Goal: Transaction & Acquisition: Purchase product/service

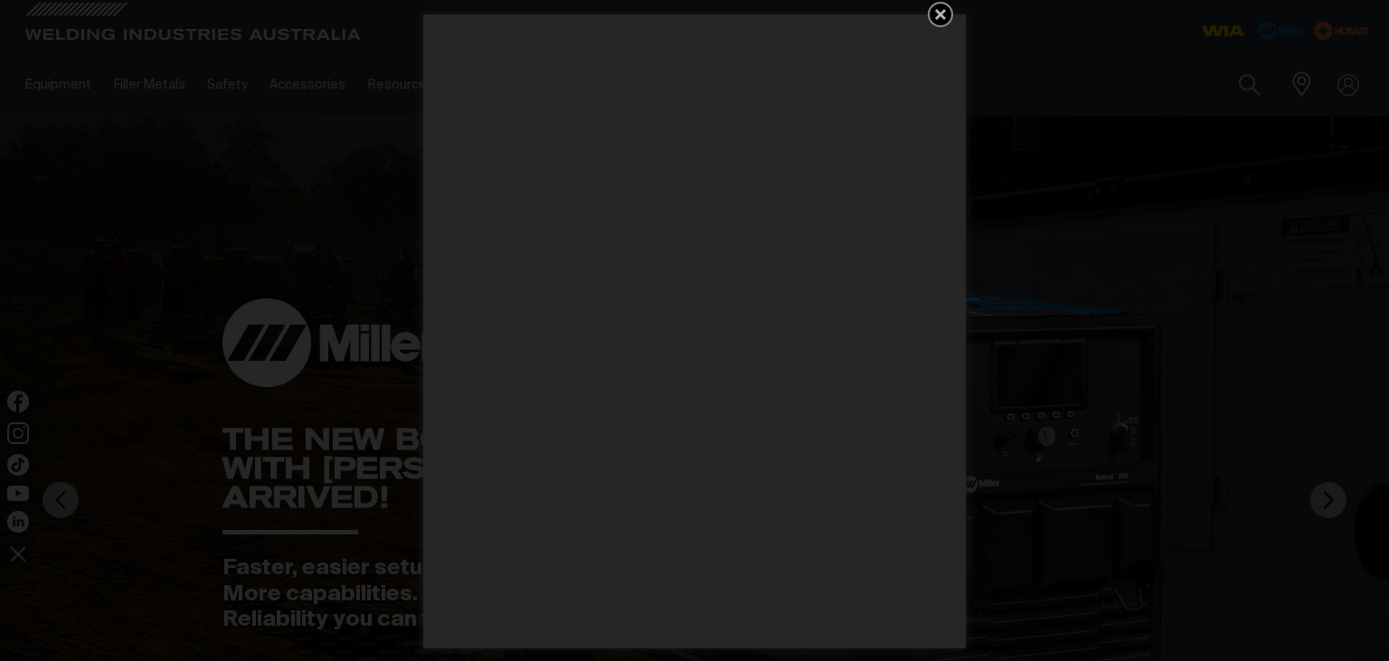
click at [1231, 118] on div "Get 5 WIA Welding Guides Free!" at bounding box center [694, 330] width 1389 height 661
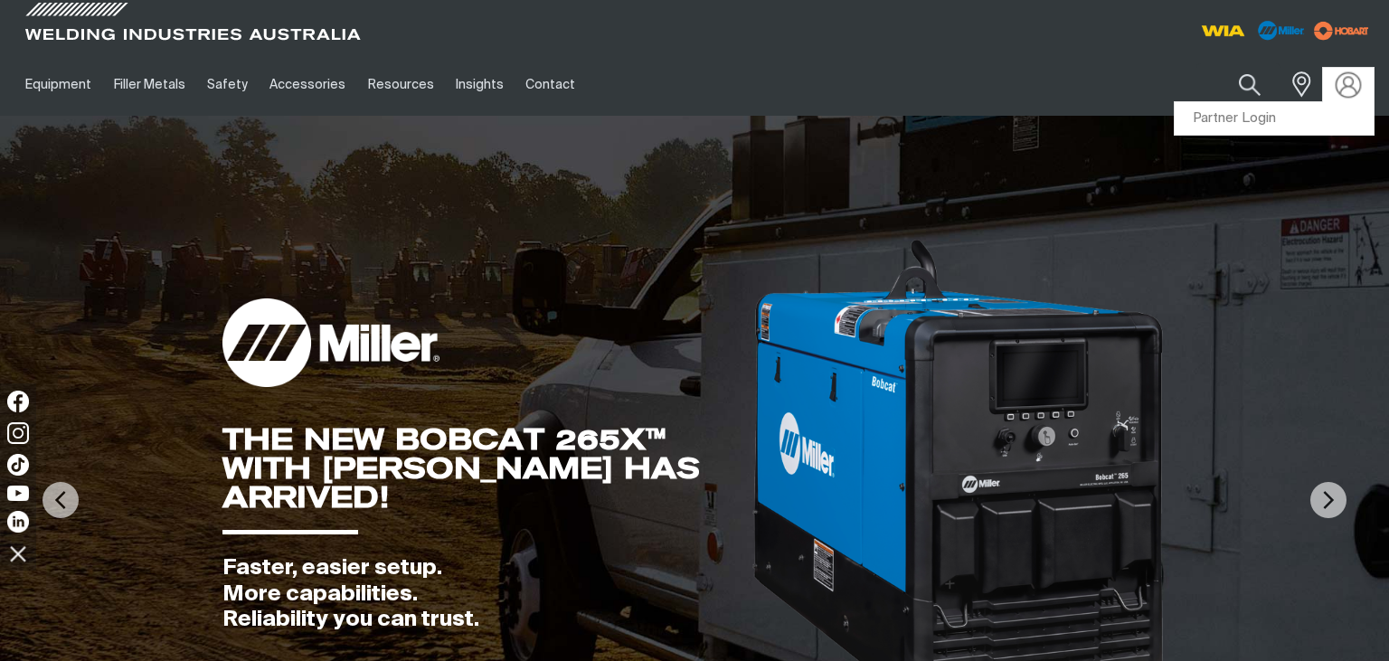
click at [1344, 83] on img at bounding box center [1348, 84] width 26 height 26
click at [1311, 116] on link "Partner Login" at bounding box center [1273, 118] width 199 height 33
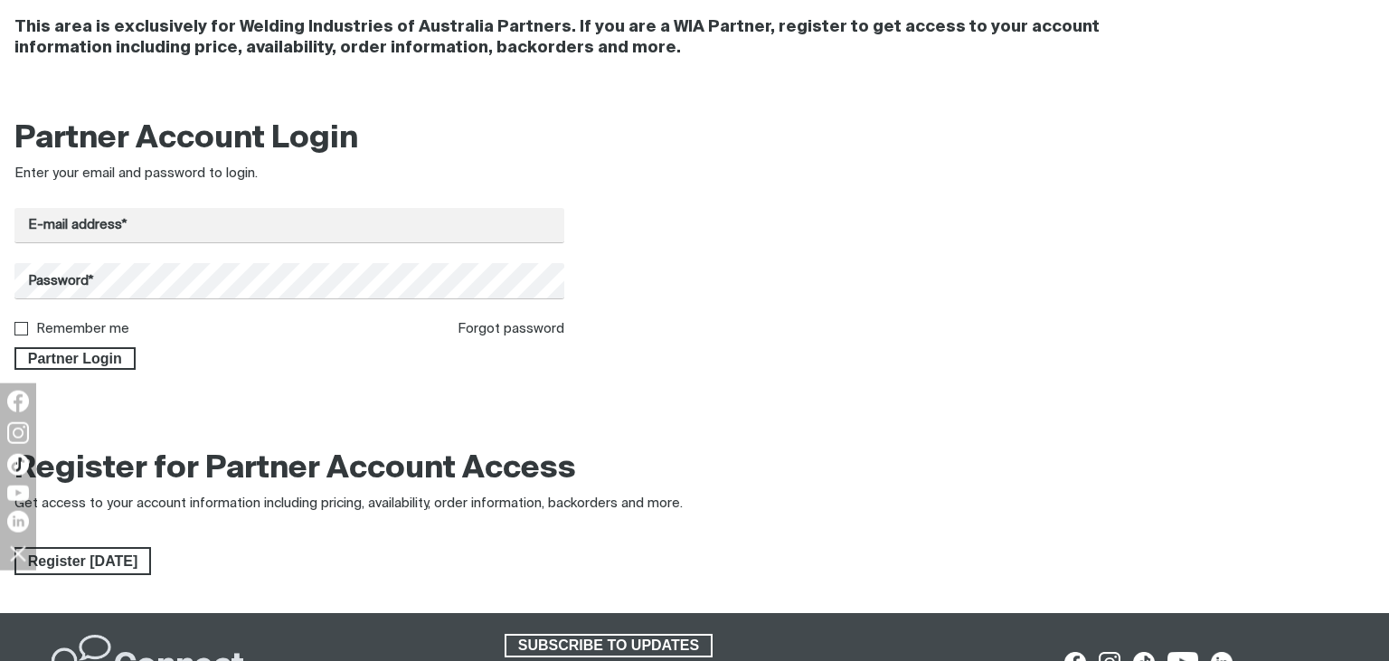
scroll to position [286, 0]
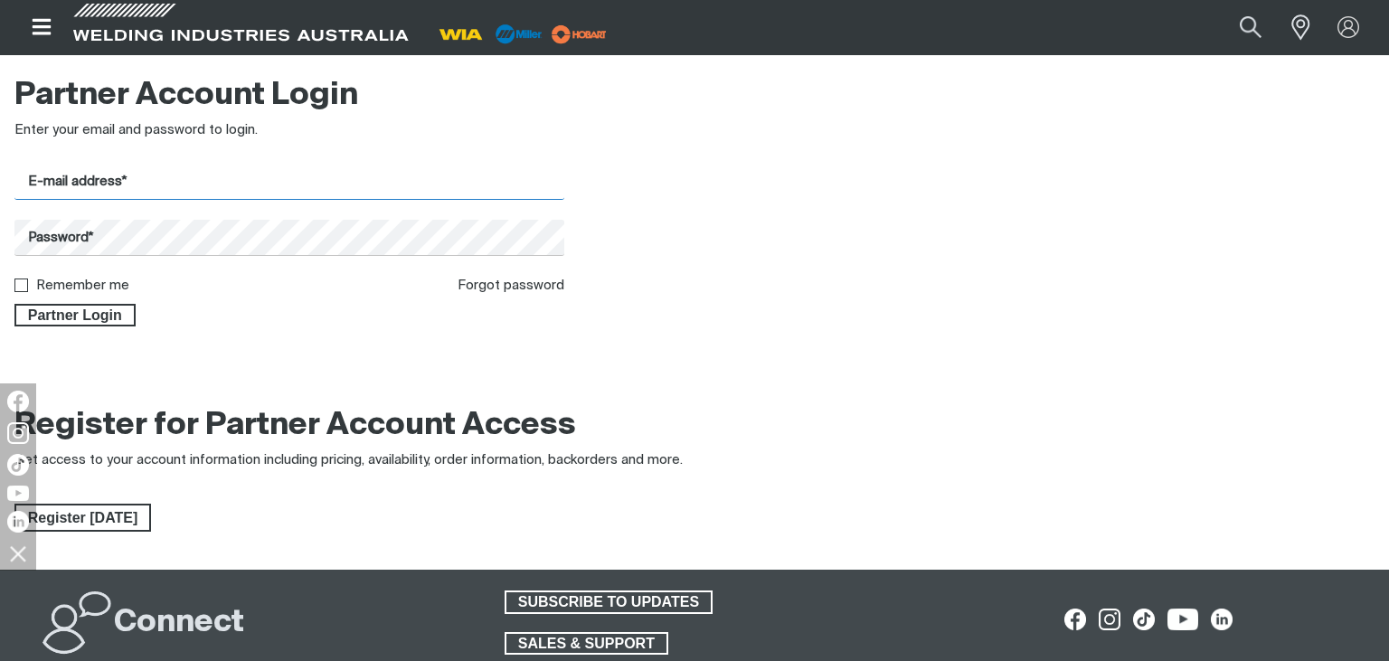
click at [105, 183] on input "E-mail address*" at bounding box center [289, 182] width 550 height 35
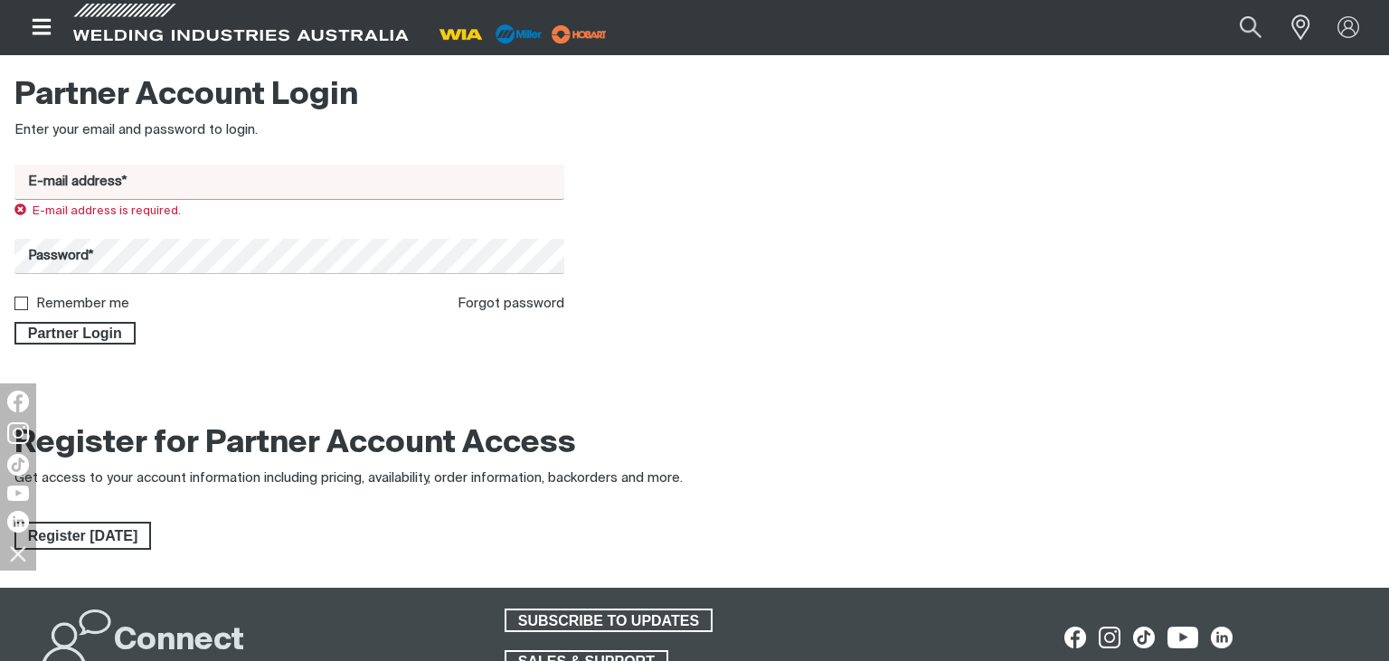
click at [157, 182] on input "E-mail address*" at bounding box center [289, 182] width 550 height 35
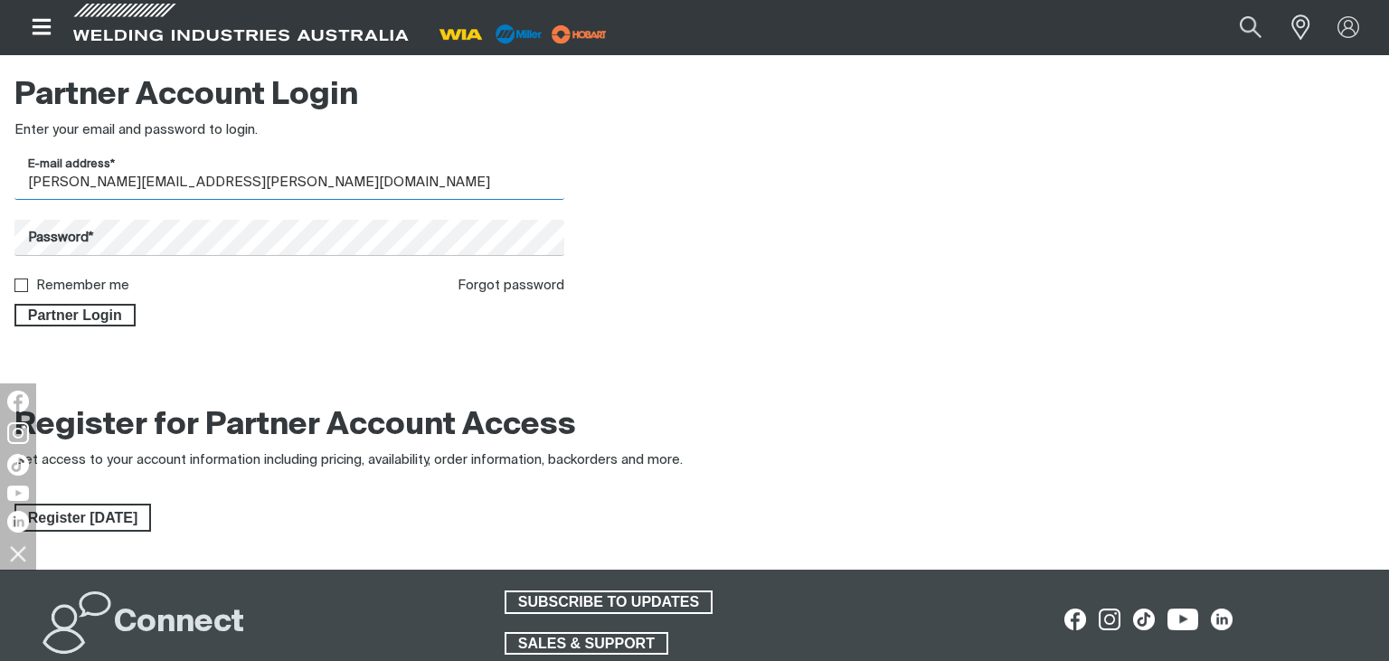
type input "morgan@ozbolt.com.au"
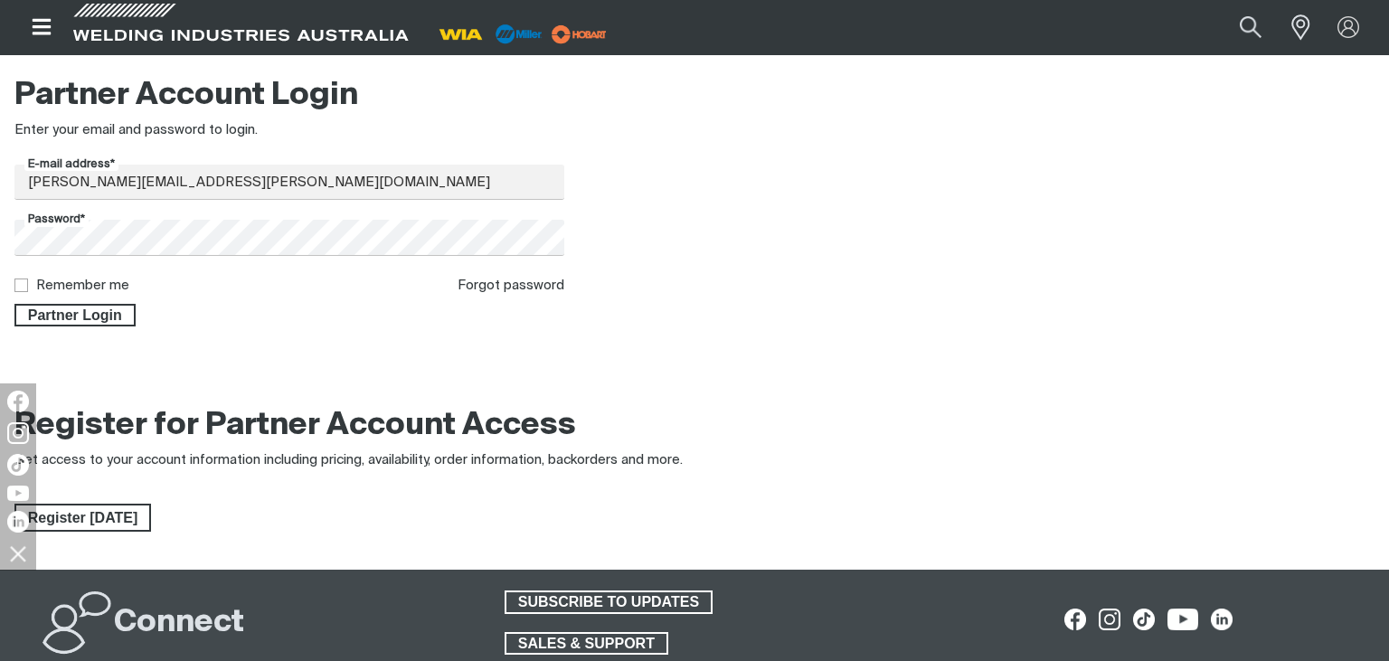
click at [19, 290] on input "Remember me" at bounding box center [20, 284] width 12 height 12
checkbox input "true"
click at [33, 322] on span "Partner Login" at bounding box center [75, 316] width 118 height 24
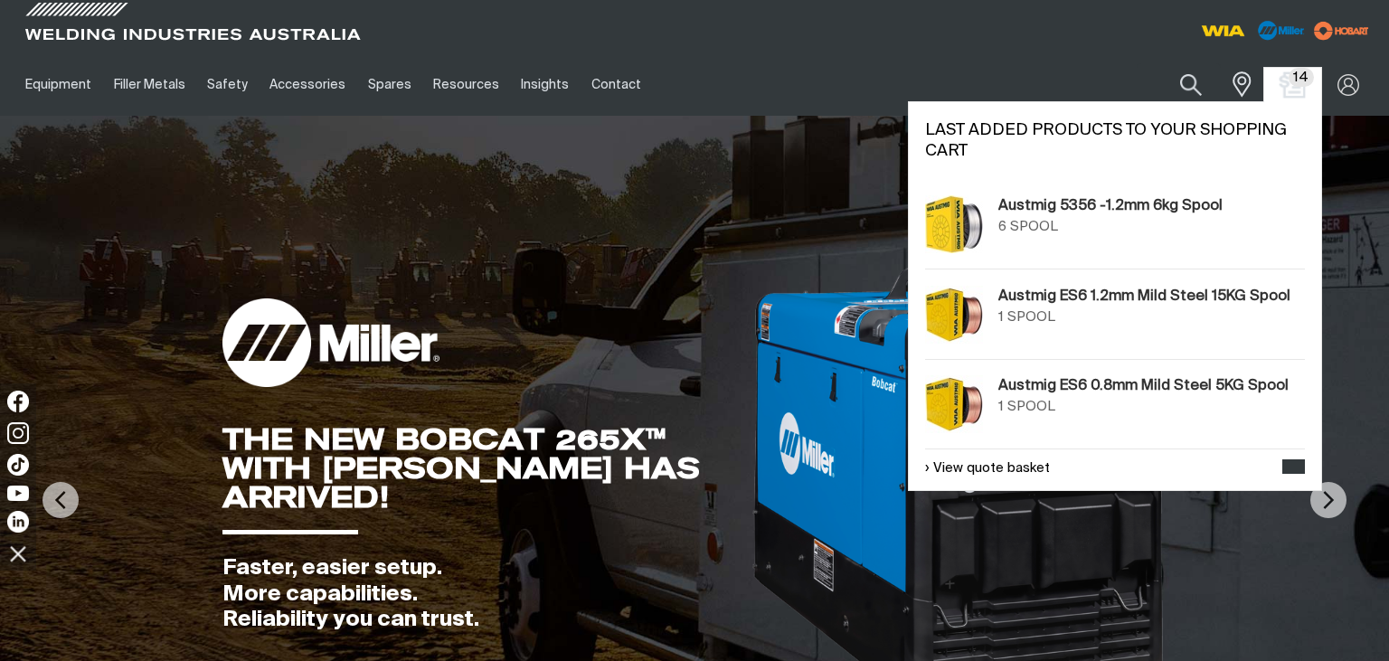
click at [1285, 93] on img "Shopping cart (14 product(s))" at bounding box center [1292, 84] width 26 height 26
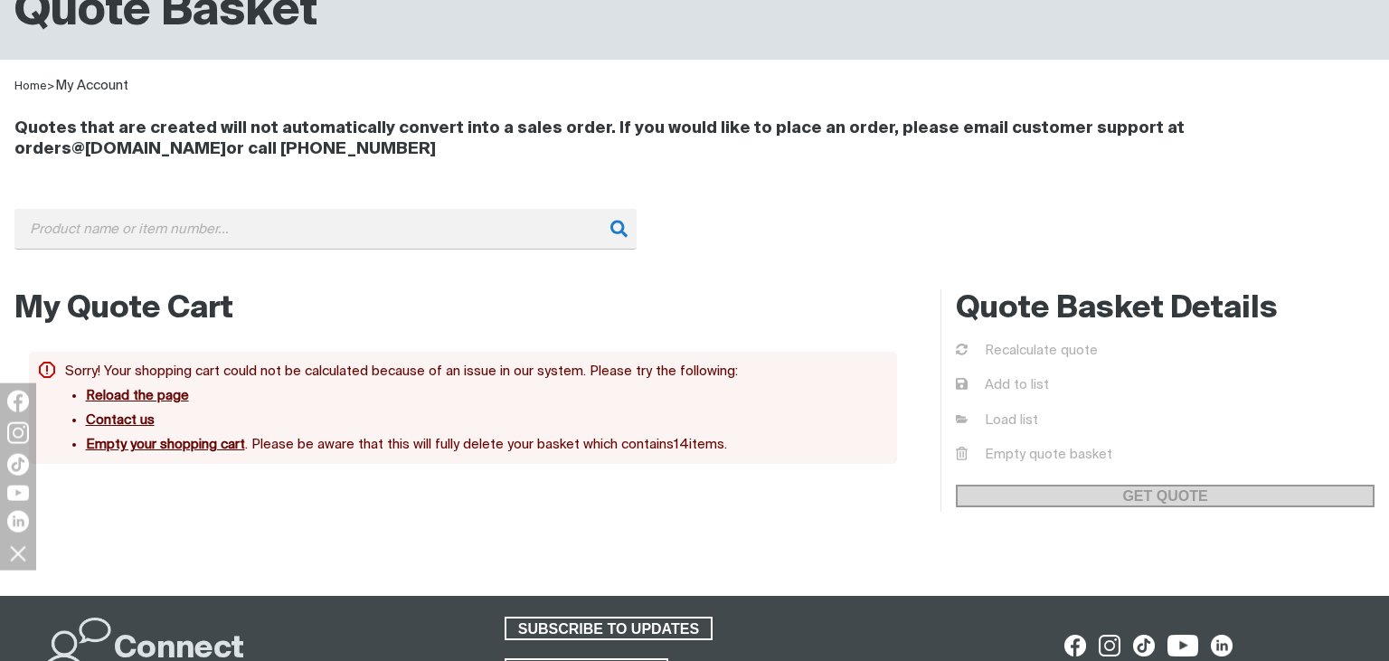
scroll to position [191, 0]
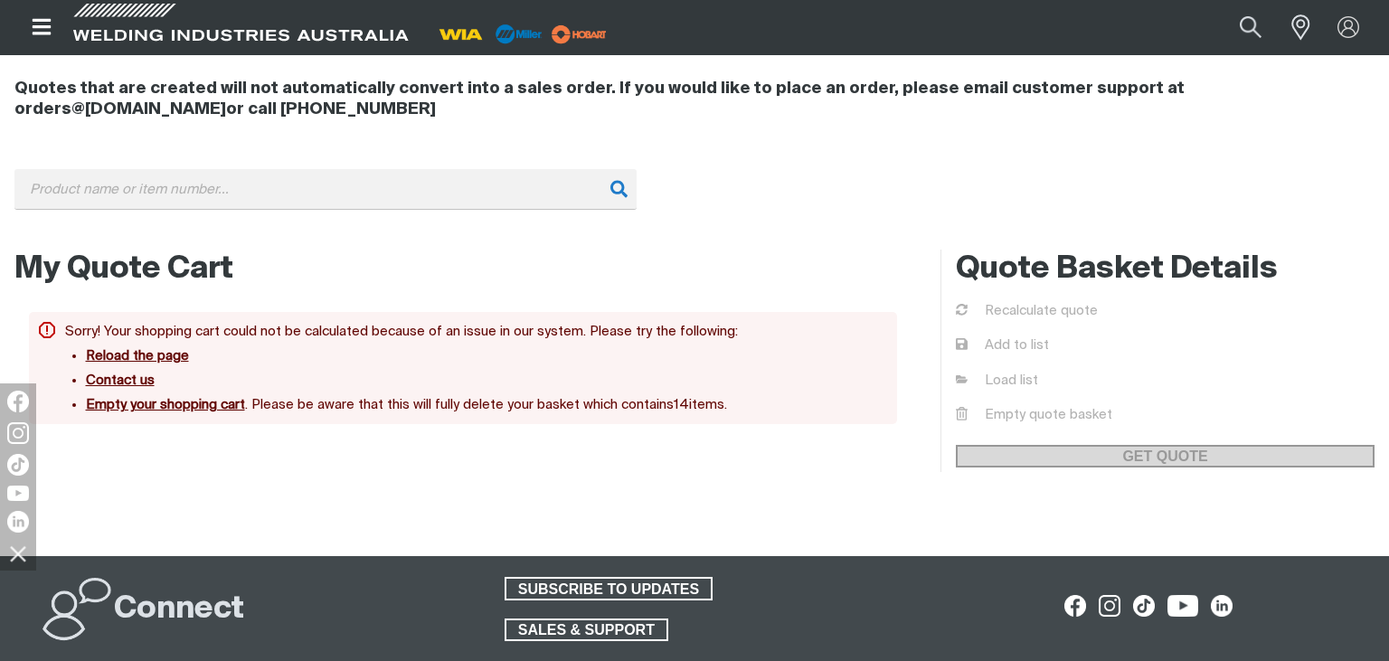
click at [132, 359] on button "Reload the page" at bounding box center [137, 355] width 103 height 15
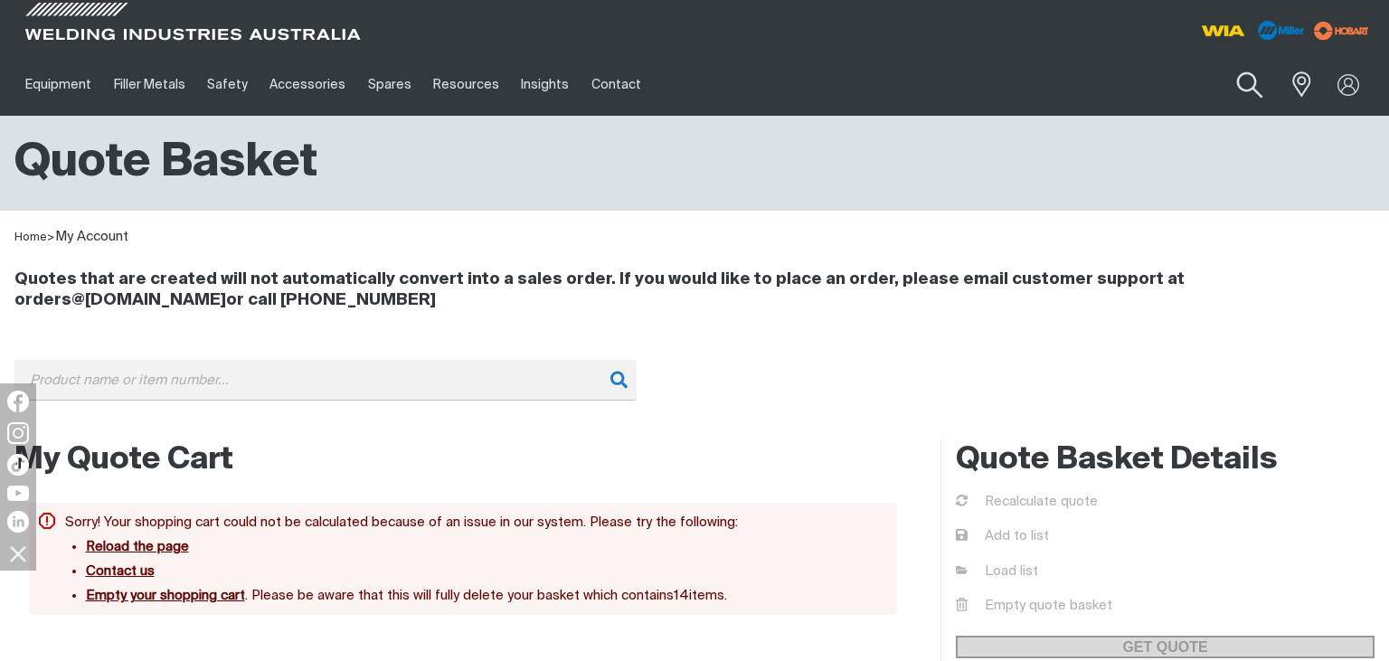
click at [1243, 90] on button "Search products" at bounding box center [1249, 86] width 73 height 52
click at [1076, 83] on input "Search" at bounding box center [1140, 84] width 278 height 41
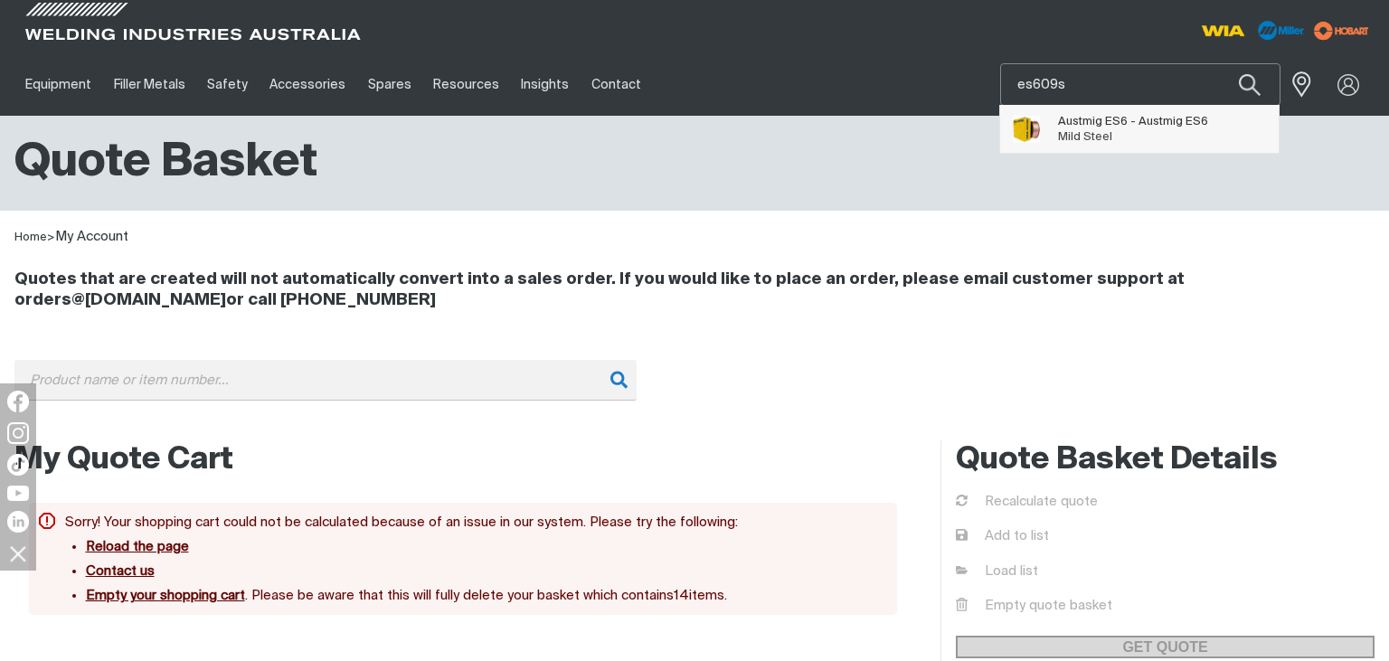
type input "es609s"
click at [1132, 121] on span "Austmig ES6 - Austmig ES6" at bounding box center [1133, 121] width 150 height 15
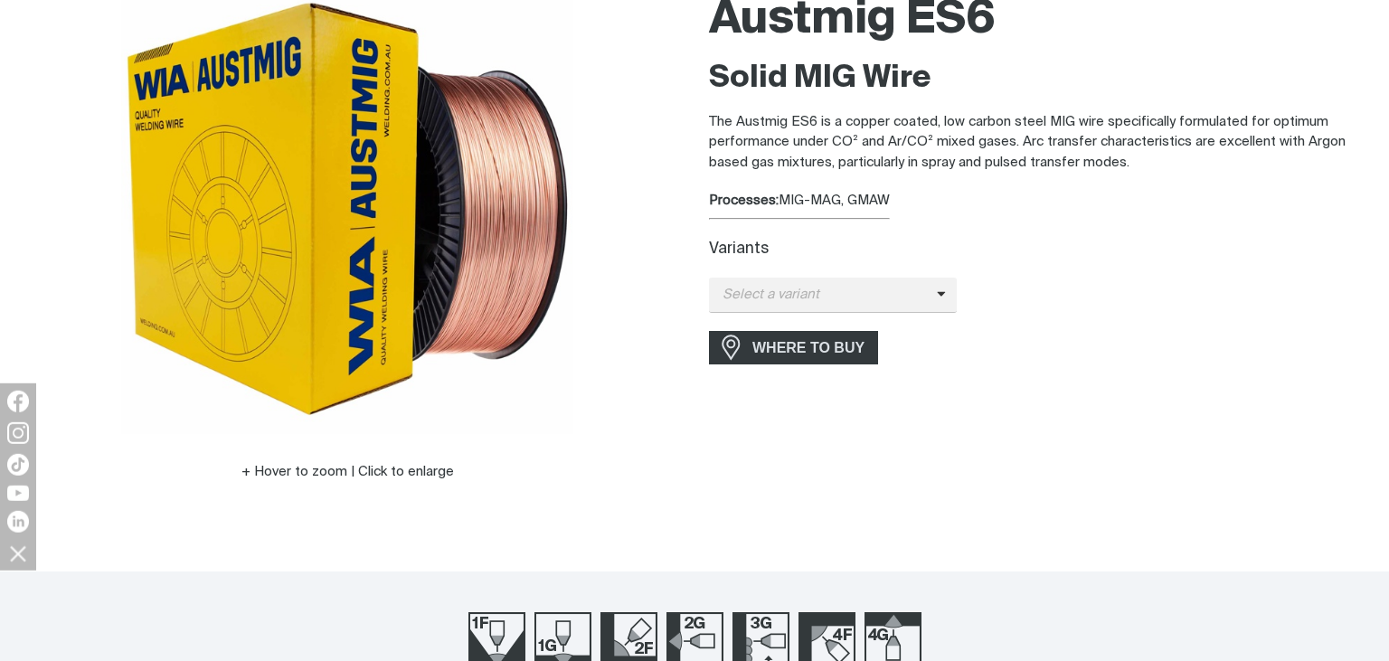
scroll to position [286, 0]
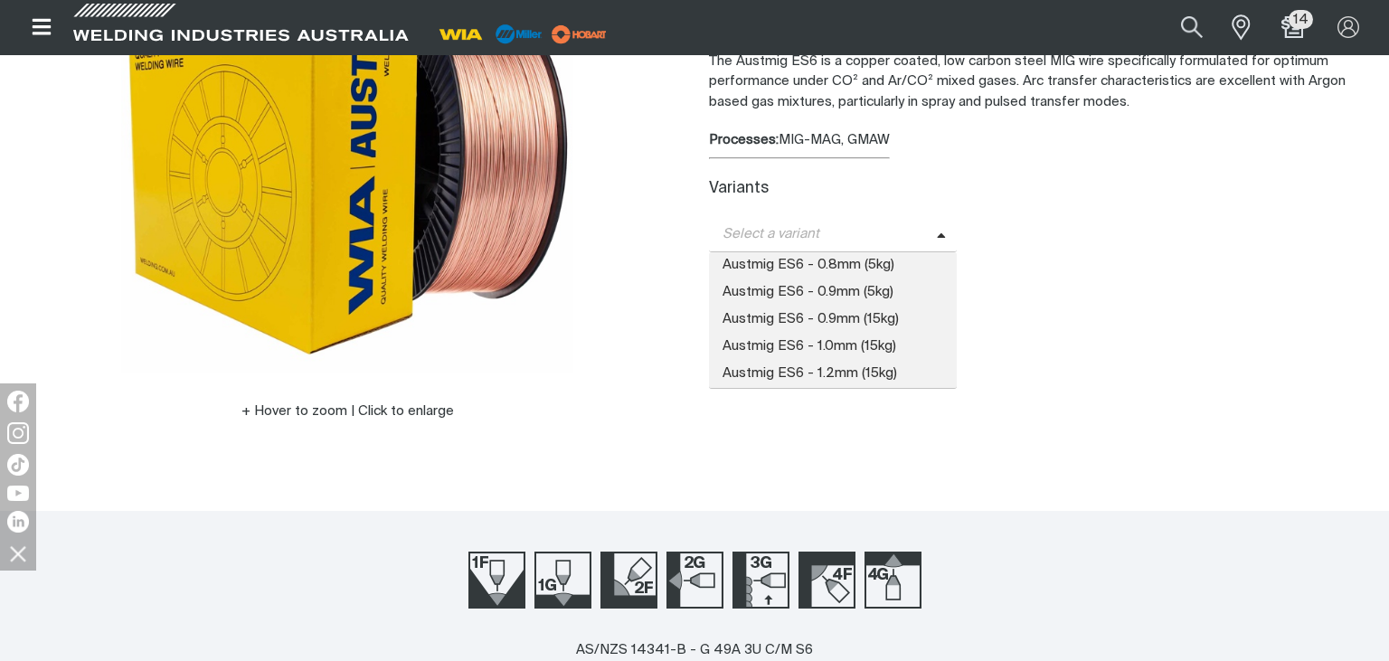
click at [748, 237] on span "Select a variant" at bounding box center [823, 234] width 228 height 21
click at [748, 320] on span "Austmig ES6 - 0.9mm (15kg)" at bounding box center [833, 320] width 248 height 27
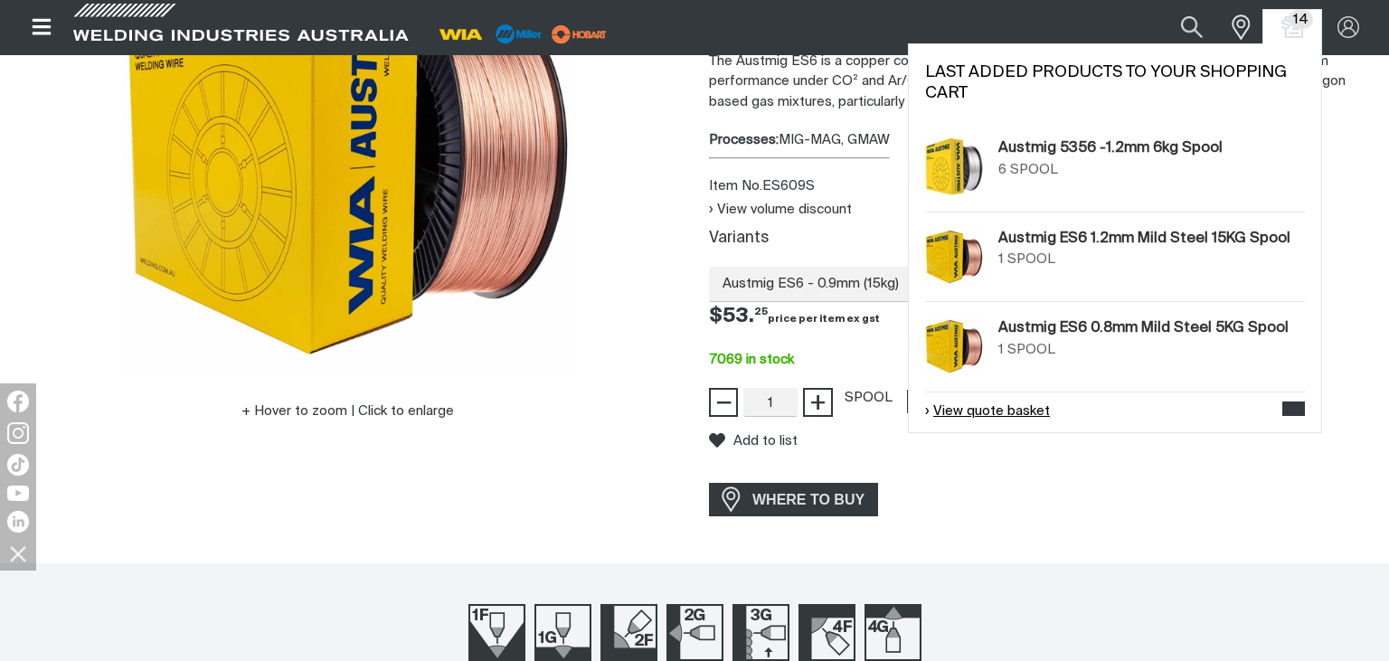
click at [976, 410] on link "View quote basket" at bounding box center [987, 411] width 125 height 21
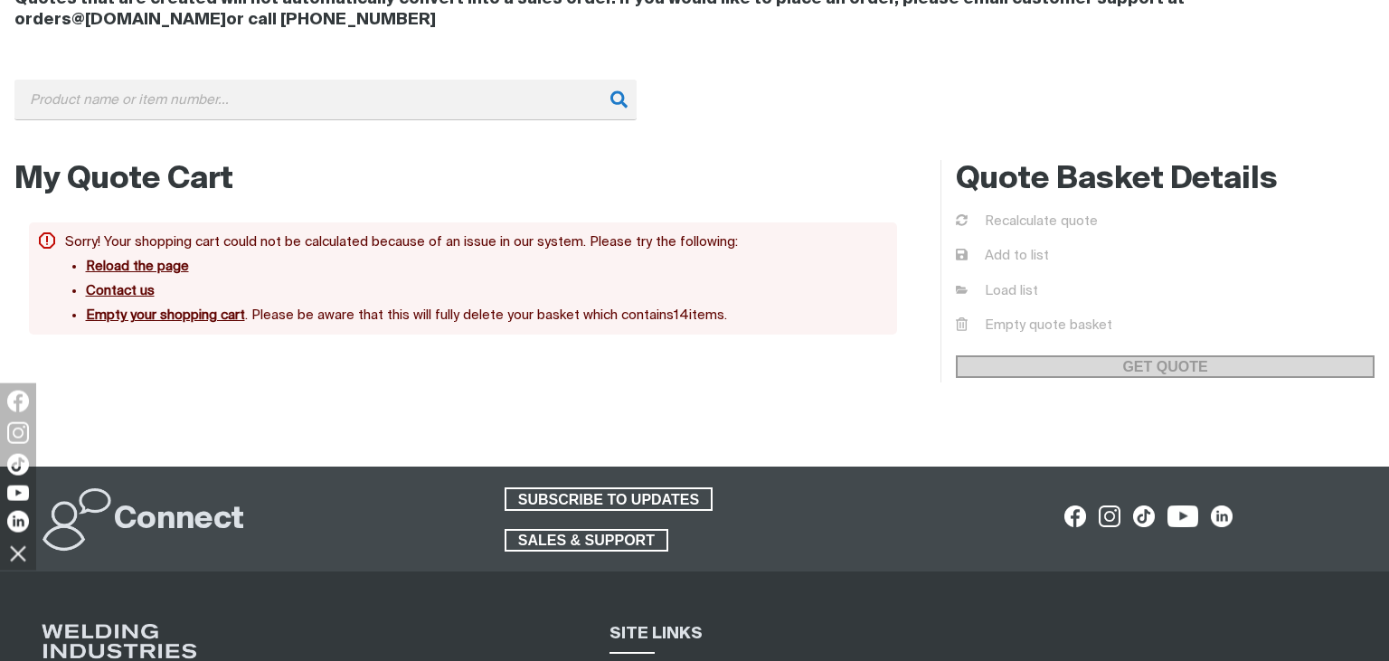
scroll to position [286, 0]
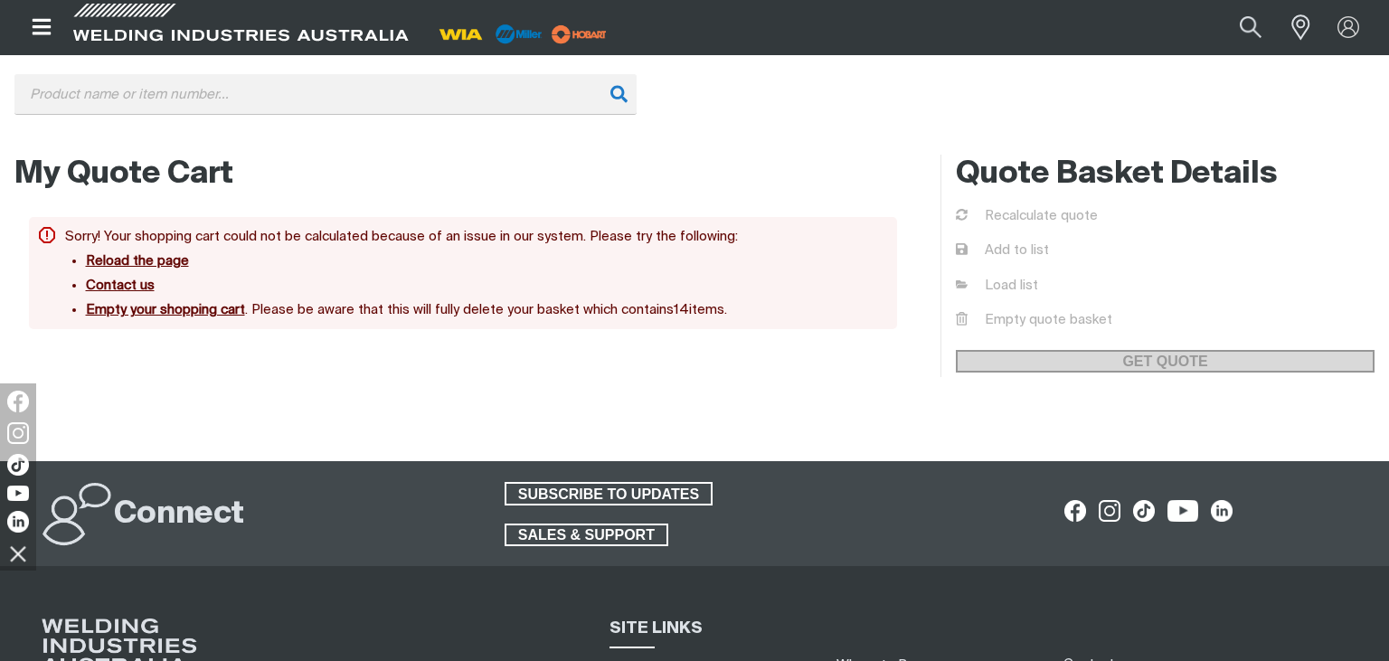
click at [118, 314] on button "Empty your shopping cart" at bounding box center [165, 309] width 159 height 15
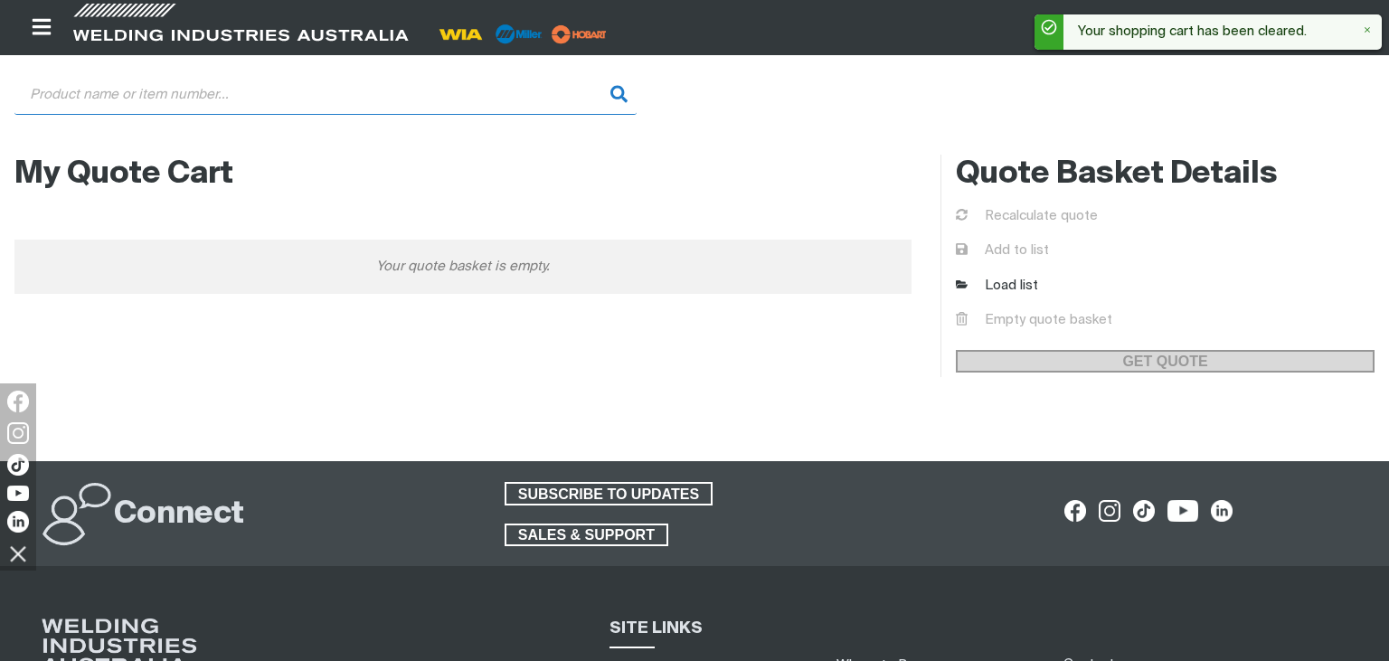
click at [110, 98] on input "Search" at bounding box center [325, 94] width 622 height 41
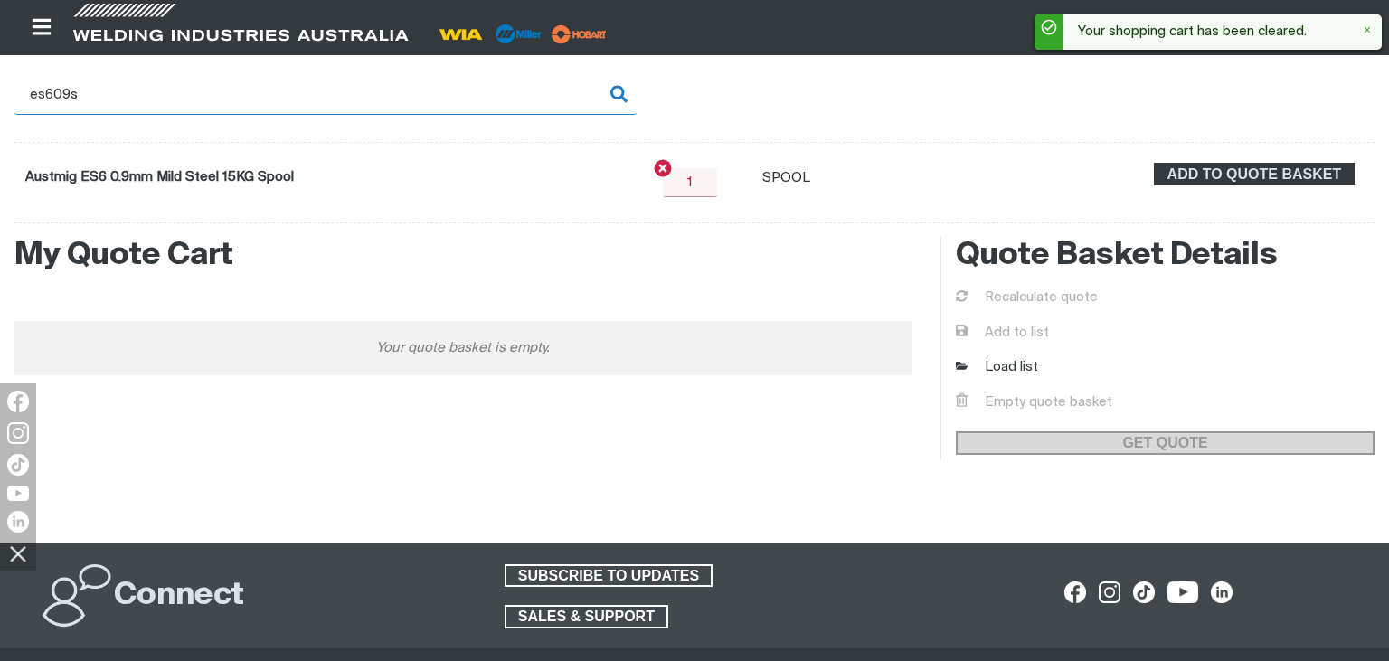
type input "ES609S - Austmig ES6 0.9mm Mild Steel 15KG Spool"
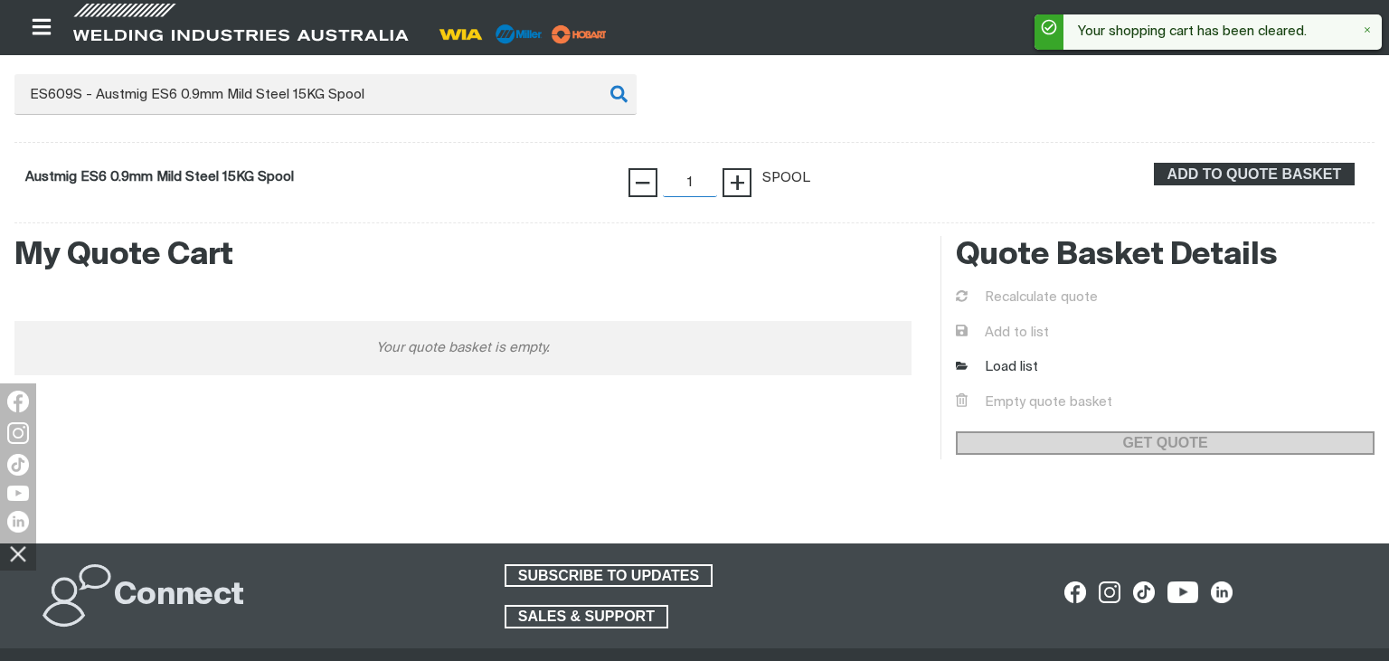
drag, startPoint x: 700, startPoint y: 186, endPoint x: 690, endPoint y: 183, distance: 10.6
click at [690, 183] on input "1" at bounding box center [690, 182] width 54 height 29
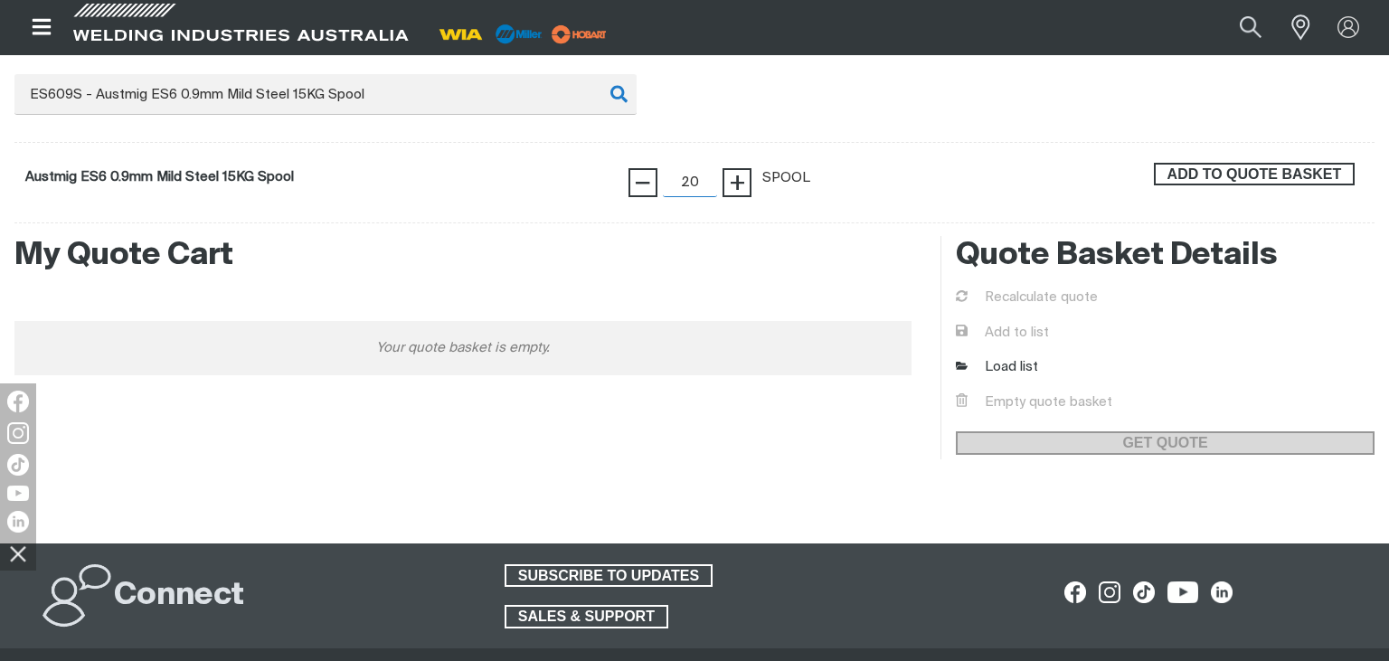
type input "20"
click at [1271, 175] on span "ADD TO QUOTE BASKET" at bounding box center [1253, 175] width 197 height 24
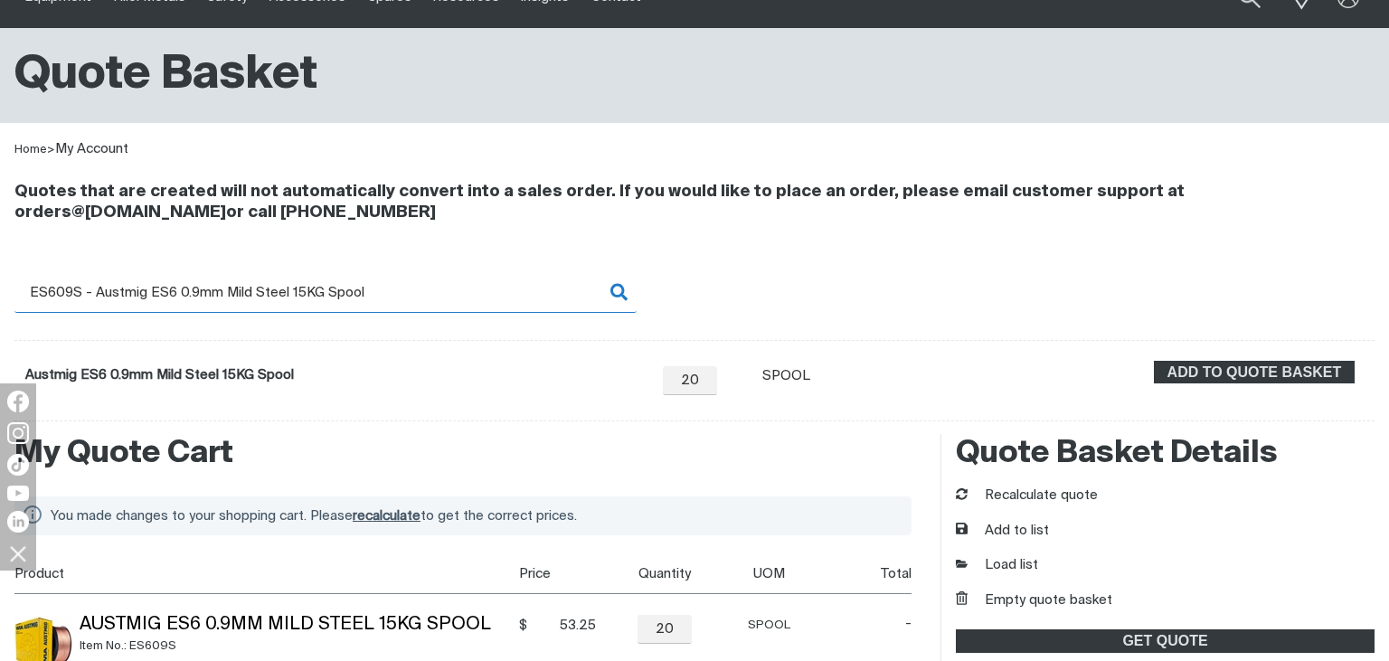
scroll to position [0, 0]
